Goal: Information Seeking & Learning: Learn about a topic

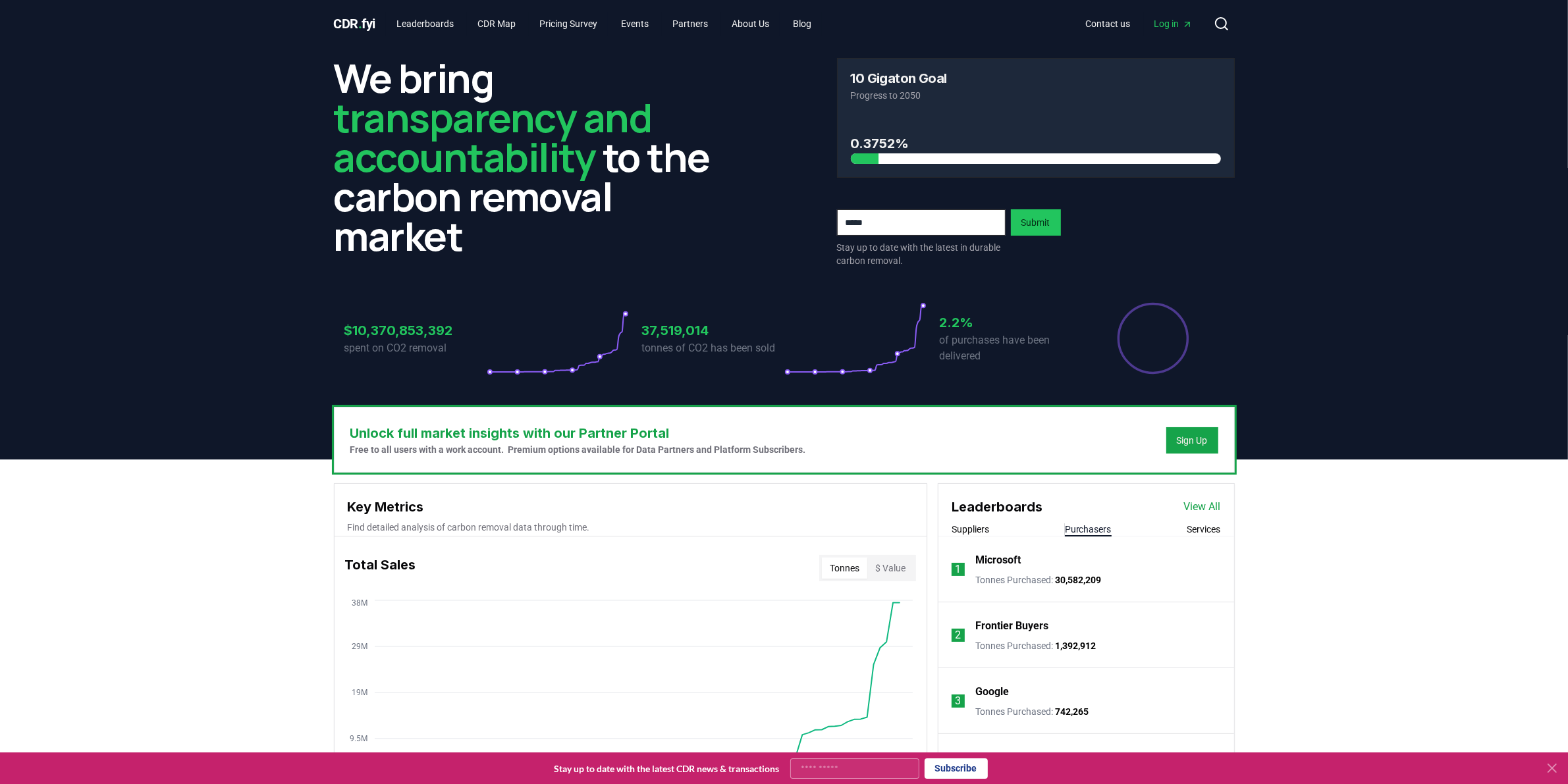
click at [1087, 527] on button "Purchasers" at bounding box center [1088, 529] width 47 height 13
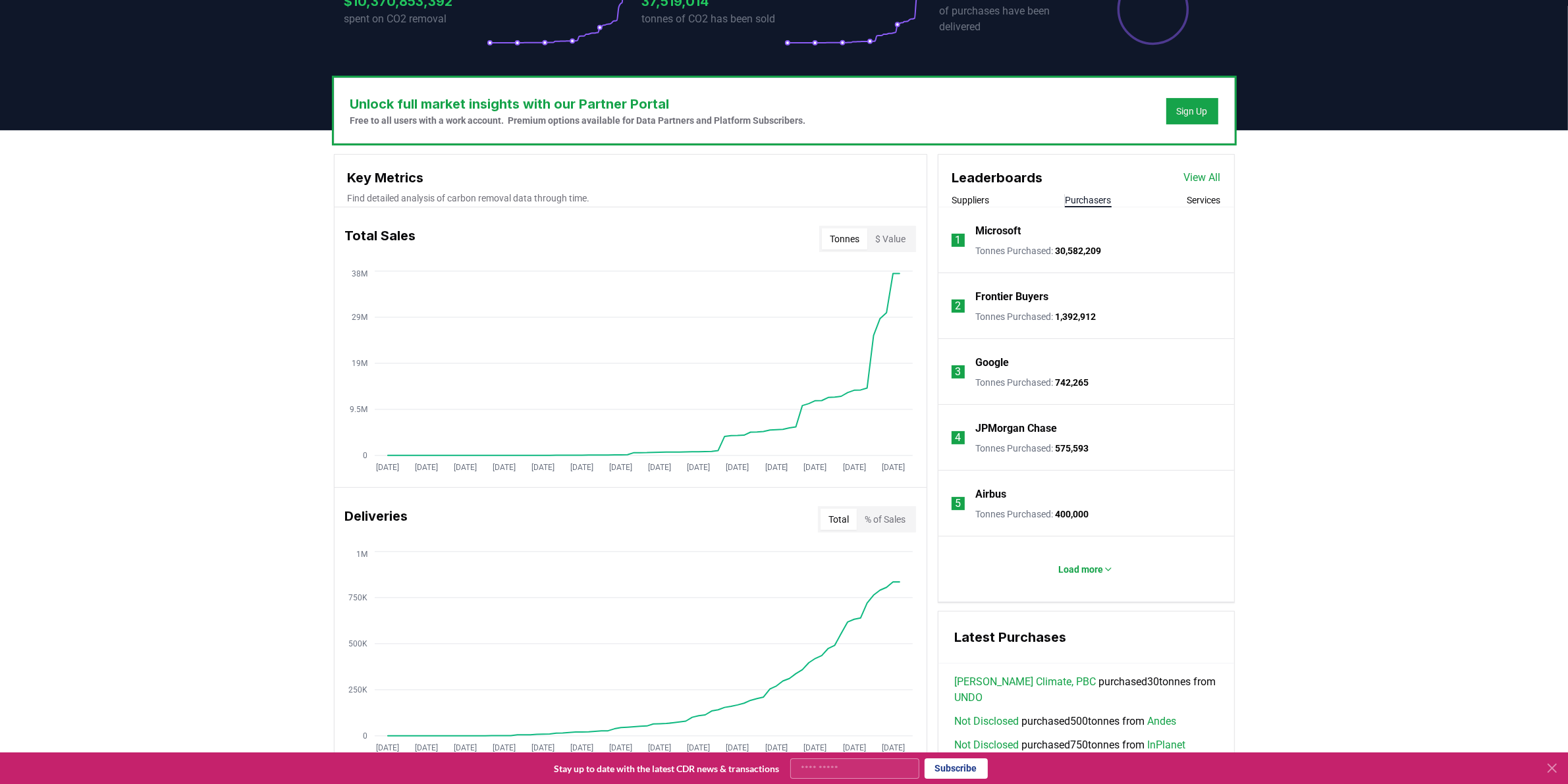
scroll to position [164, 0]
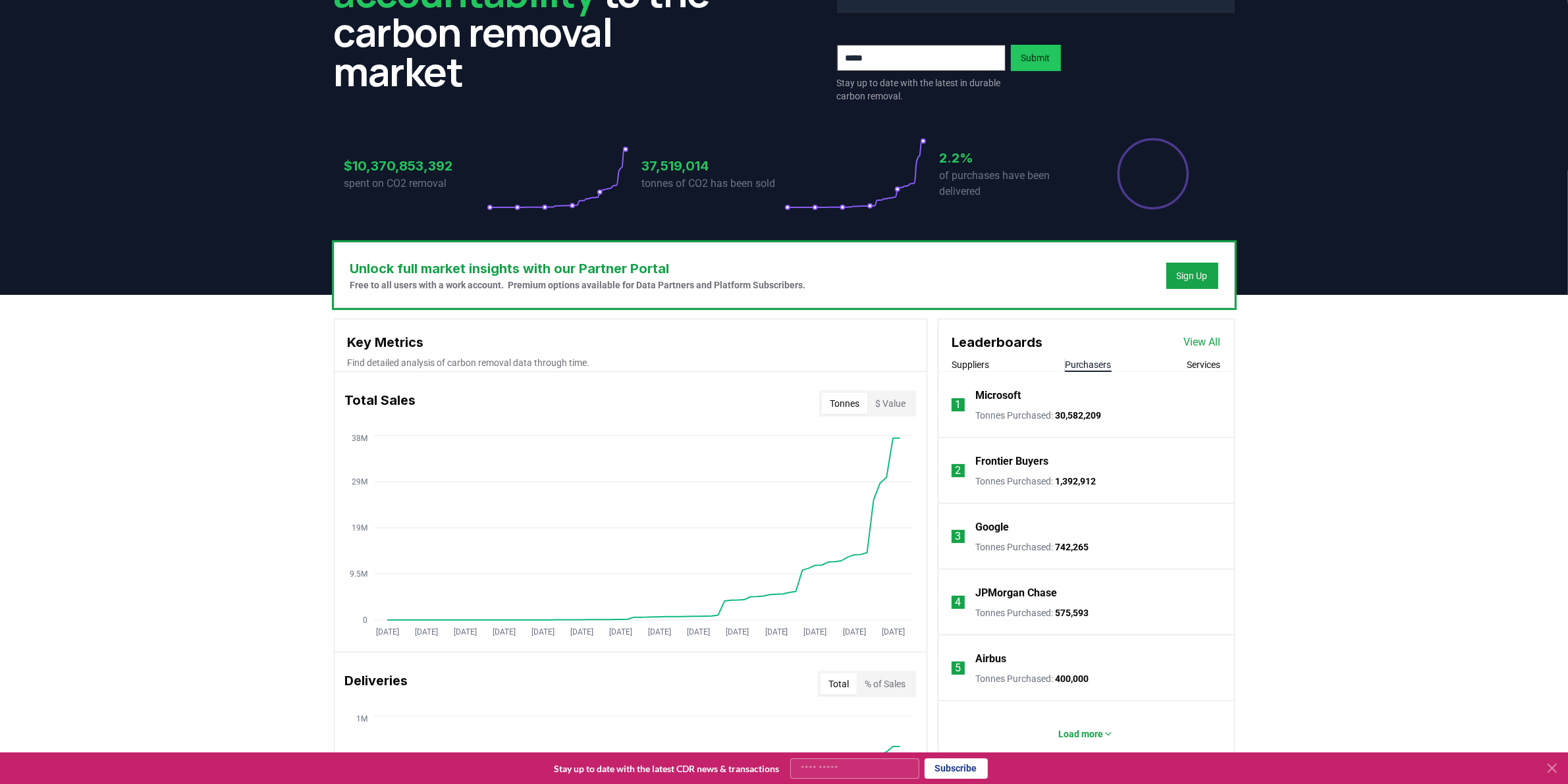
click at [1205, 339] on link "View All" at bounding box center [1202, 343] width 37 height 16
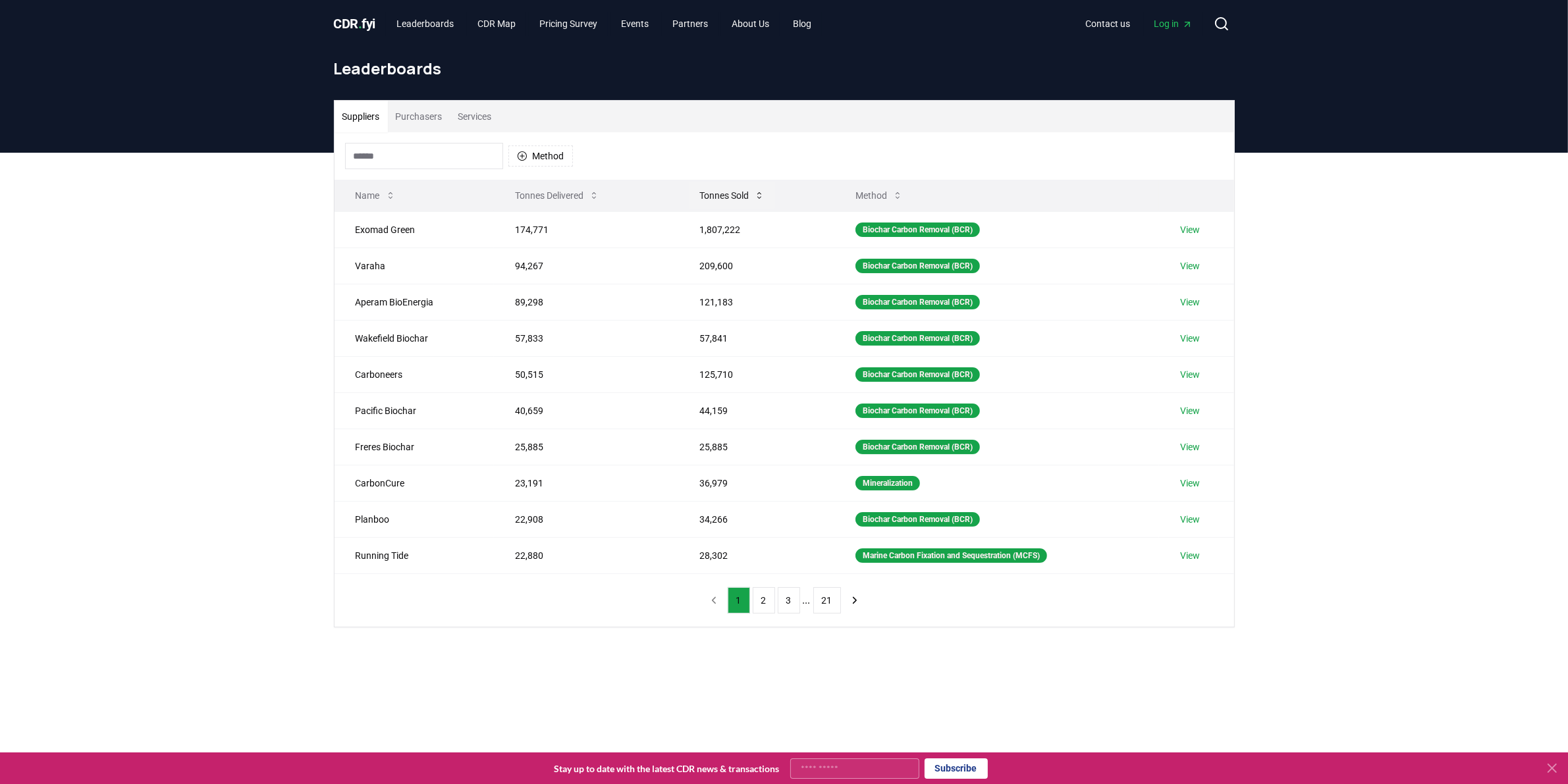
click at [718, 197] on button "Tonnes Sold" at bounding box center [731, 195] width 86 height 27
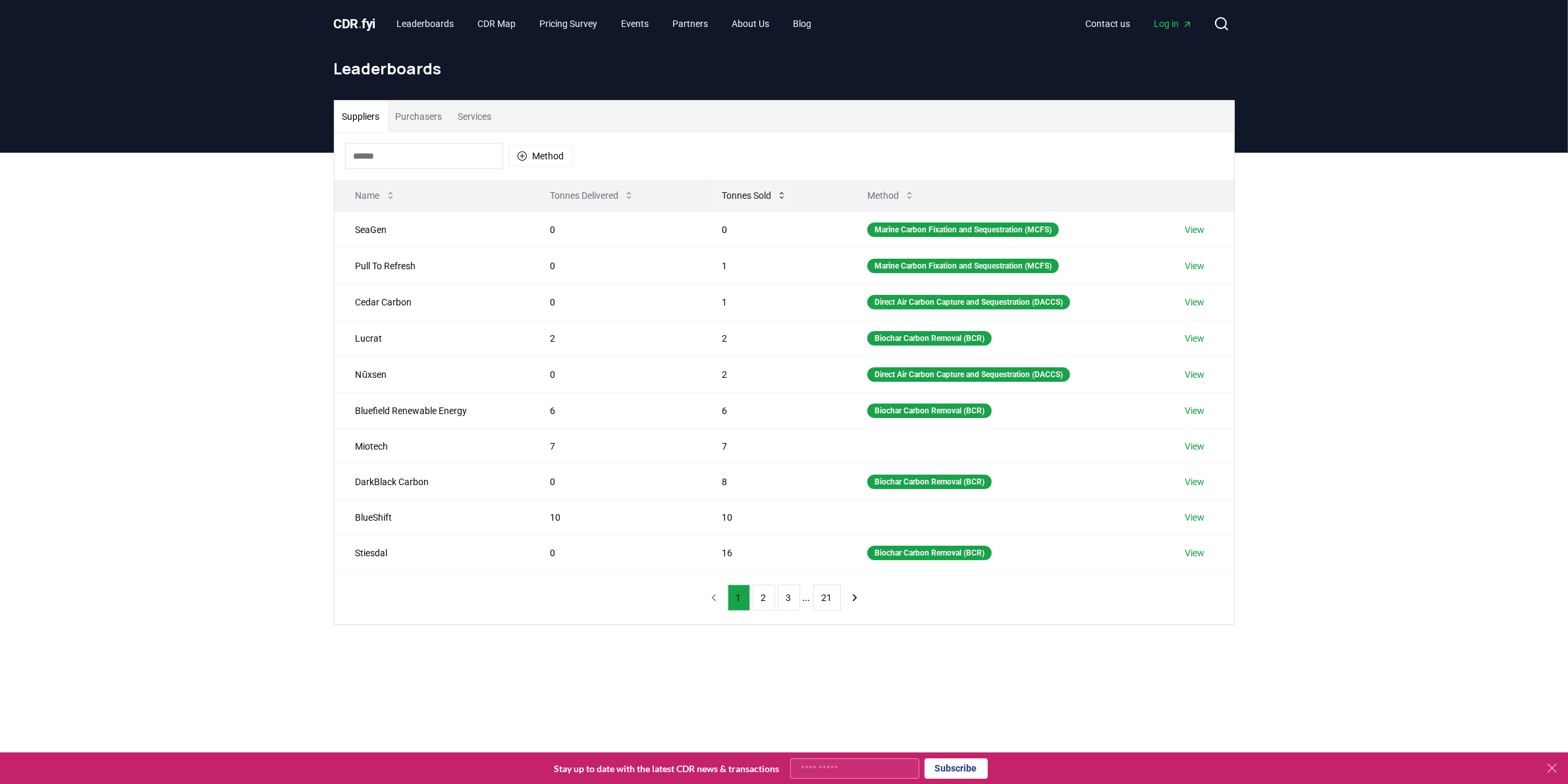
click at [756, 196] on button "Tonnes Sold" at bounding box center [754, 195] width 86 height 27
